Goal: Task Accomplishment & Management: Manage account settings

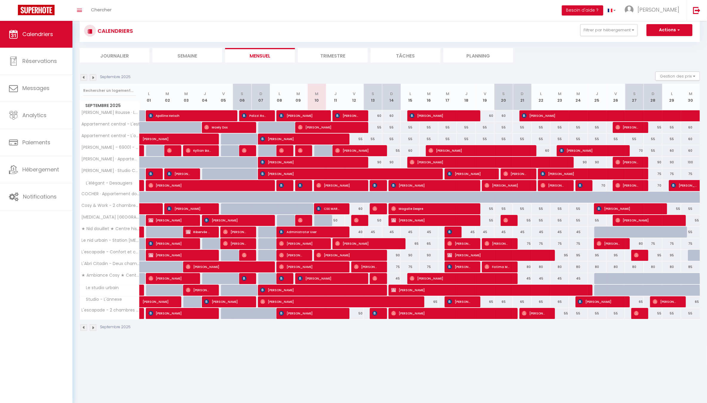
scroll to position [21, 0]
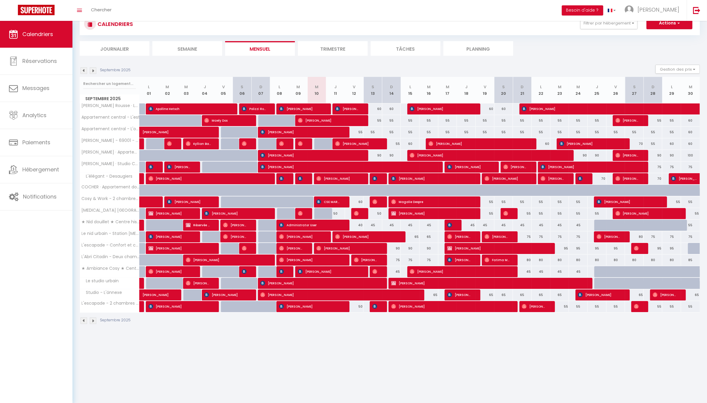
click at [95, 69] on img at bounding box center [93, 70] width 7 height 7
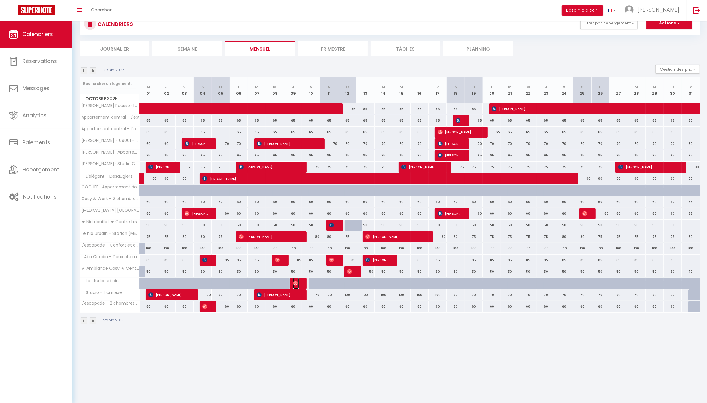
click at [294, 280] on span "Raphaelle Coquibus" at bounding box center [296, 283] width 6 height 11
select select "OK"
select select "0"
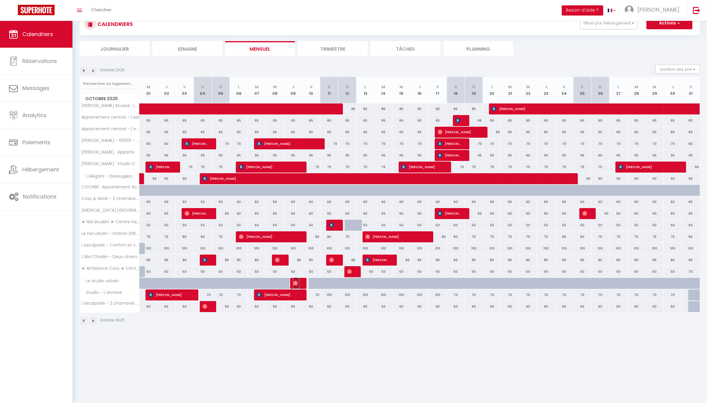
select select "1"
select select
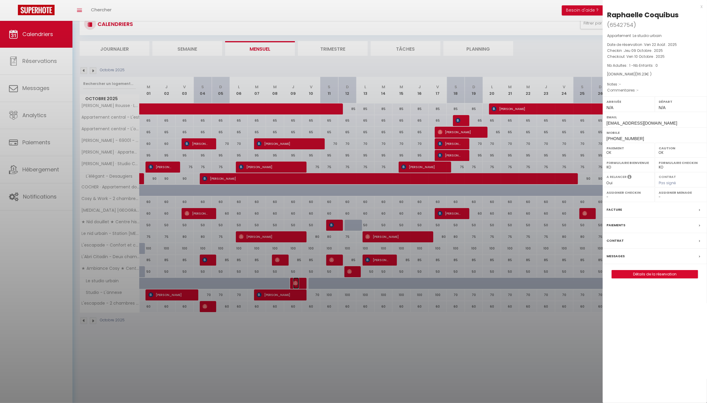
select select "19198"
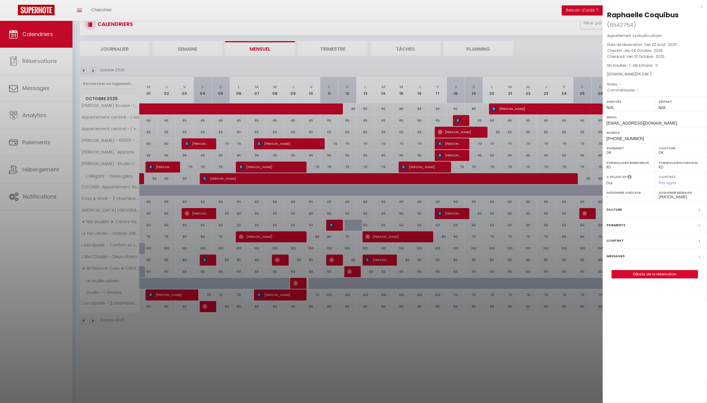
click at [702, 5] on div "x" at bounding box center [653, 6] width 100 height 7
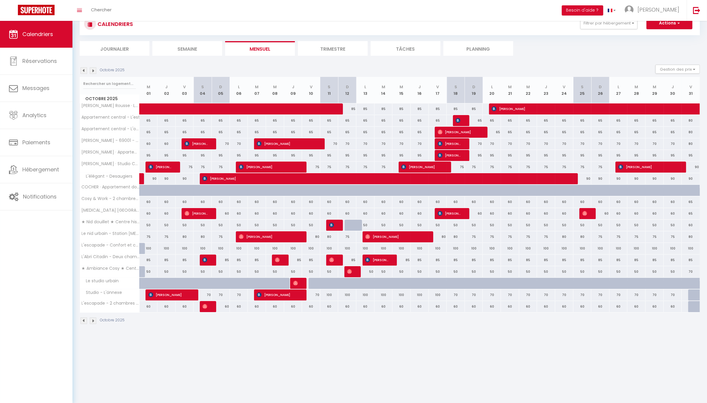
click at [94, 322] on img at bounding box center [93, 321] width 7 height 7
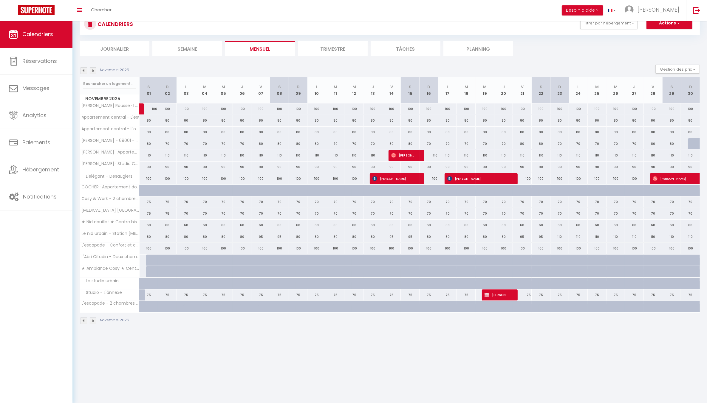
click at [81, 322] on img at bounding box center [84, 321] width 7 height 7
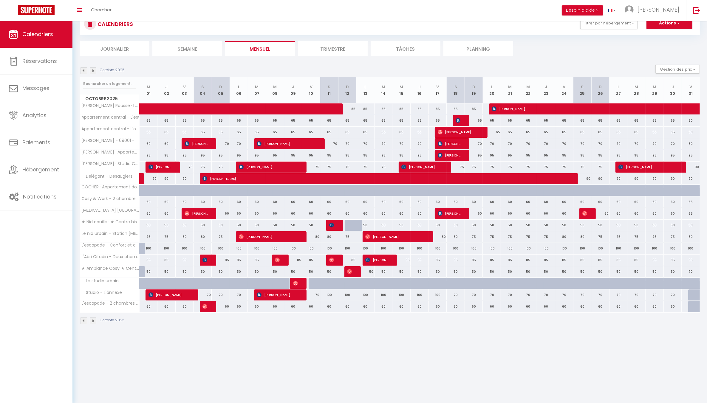
click at [695, 297] on div at bounding box center [697, 295] width 18 height 11
type input "65"
select select "1"
type input "Ven 31 Octobre 2025"
type input "[DATE]"
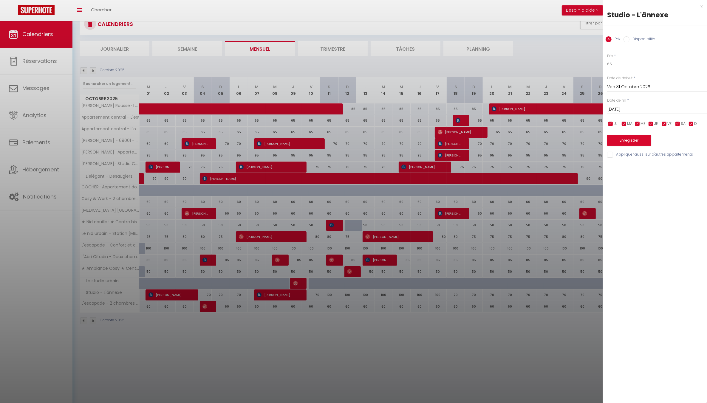
click at [649, 39] on label "Disponibilité" at bounding box center [643, 39] width 26 height 7
click at [630, 39] on input "Disponibilité" at bounding box center [627, 39] width 6 height 6
radio input "true"
radio input "false"
click at [632, 140] on button "Enregistrer" at bounding box center [629, 141] width 44 height 11
